Goal: Transaction & Acquisition: Book appointment/travel/reservation

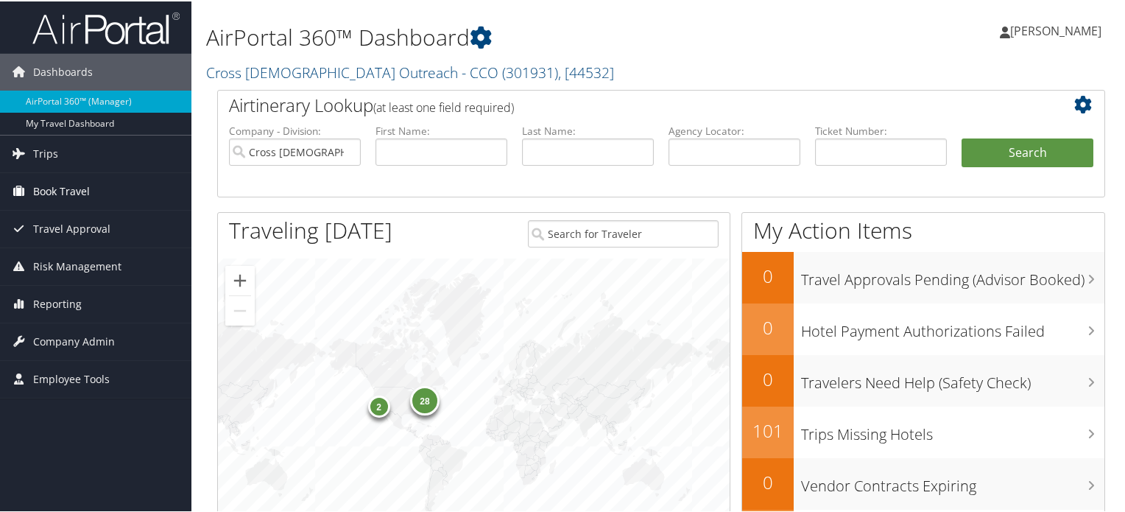
click at [75, 189] on span "Book Travel" at bounding box center [61, 190] width 57 height 37
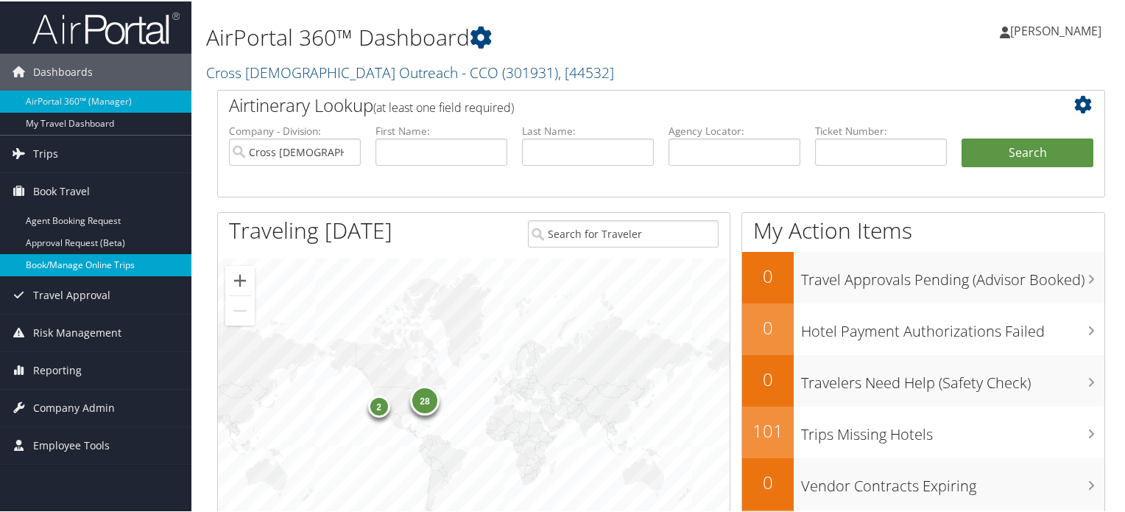
click at [88, 262] on link "Book/Manage Online Trips" at bounding box center [95, 264] width 191 height 22
